Goal: Find specific page/section: Find specific page/section

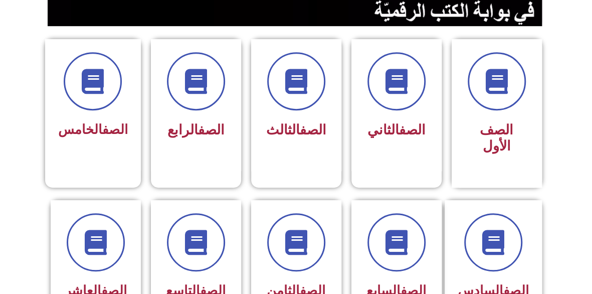
scroll to position [259, 0]
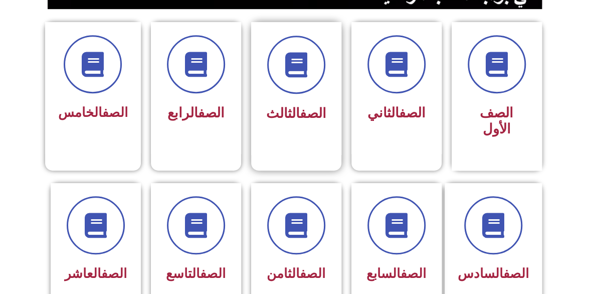
click at [300, 113] on link "الصف" at bounding box center [313, 113] width 27 height 16
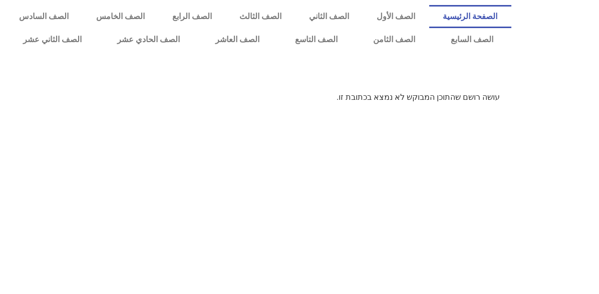
click at [468, 10] on link "الصفحة الرئيسية" at bounding box center [470, 16] width 82 height 23
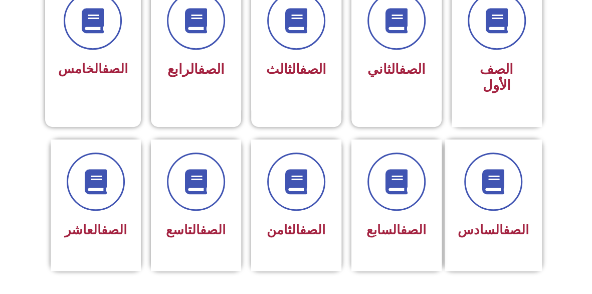
scroll to position [304, 0]
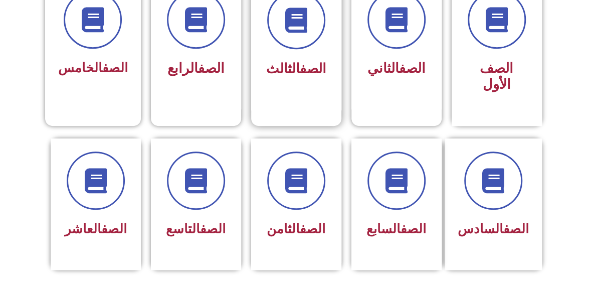
click at [262, 87] on div "الصف الثالث" at bounding box center [296, 43] width 90 height 133
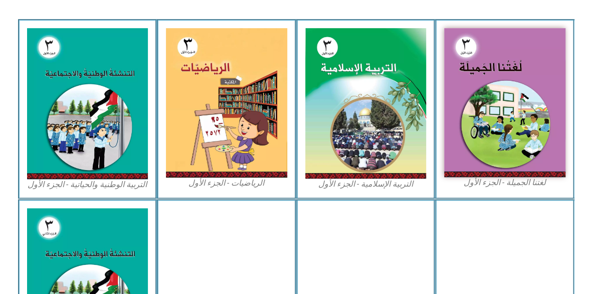
scroll to position [289, 0]
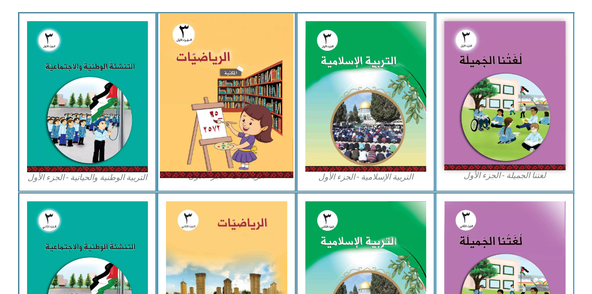
click at [241, 133] on img at bounding box center [226, 96] width 133 height 164
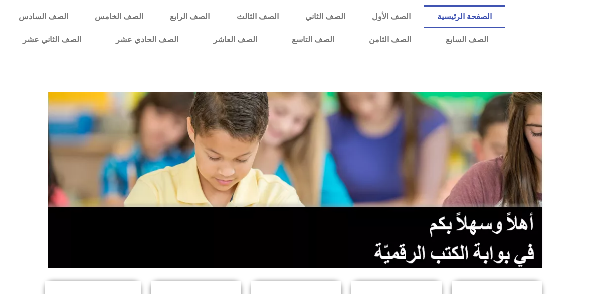
scroll to position [304, 0]
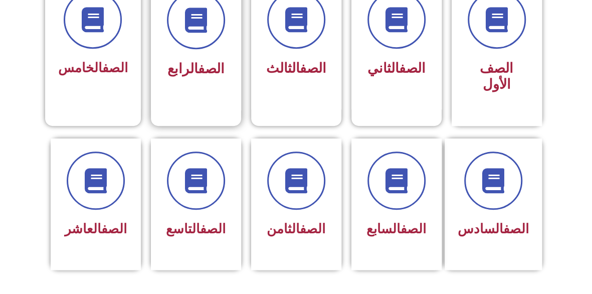
click at [194, 55] on div "الصف الرابع" at bounding box center [195, 36] width 63 height 91
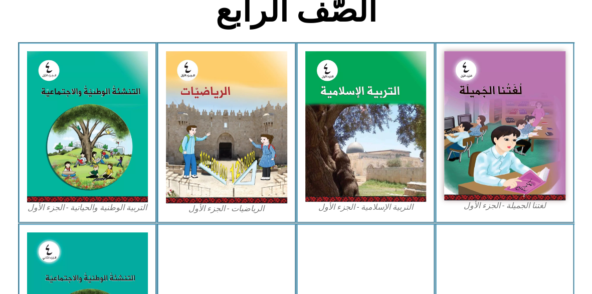
scroll to position [263, 0]
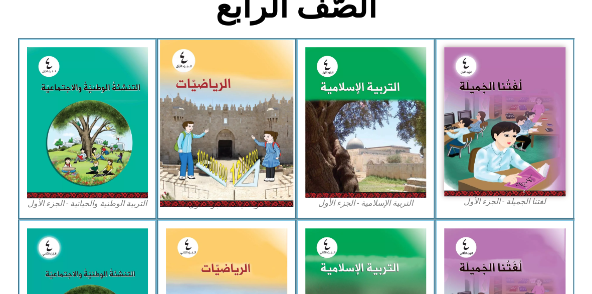
click at [240, 153] on img at bounding box center [226, 123] width 133 height 167
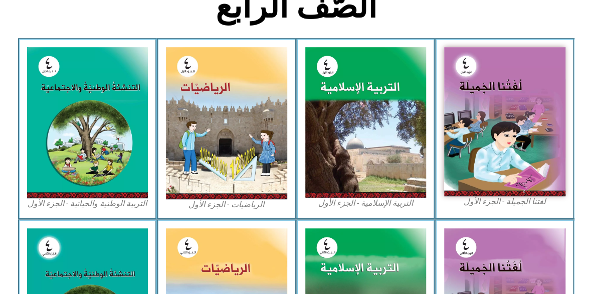
drag, startPoint x: 226, startPoint y: 122, endPoint x: 184, endPoint y: 8, distance: 121.7
click at [184, 8] on h2 "الصّف الرابع" at bounding box center [295, 6] width 331 height 39
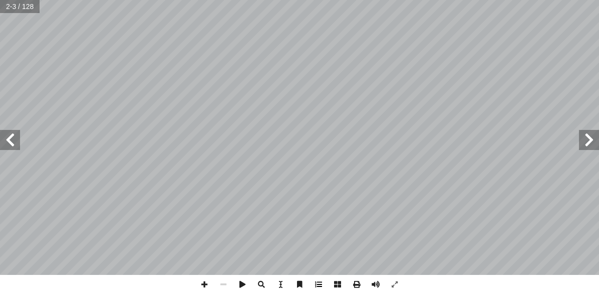
drag, startPoint x: 392, startPoint y: 293, endPoint x: 315, endPoint y: 288, distance: 77.3
click at [315, 288] on span at bounding box center [318, 283] width 19 height 19
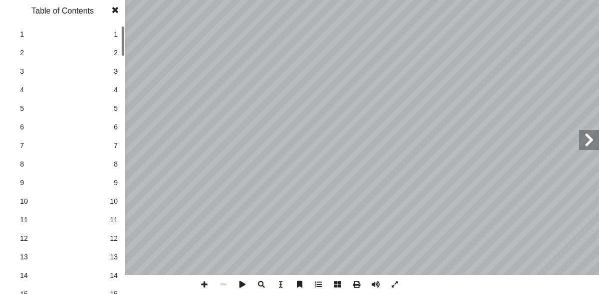
click at [319, 285] on span at bounding box center [318, 283] width 19 height 19
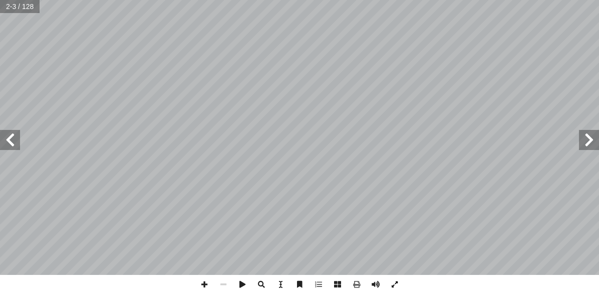
click at [397, 285] on span at bounding box center [394, 283] width 19 height 19
